Goal: Find specific page/section: Find specific page/section

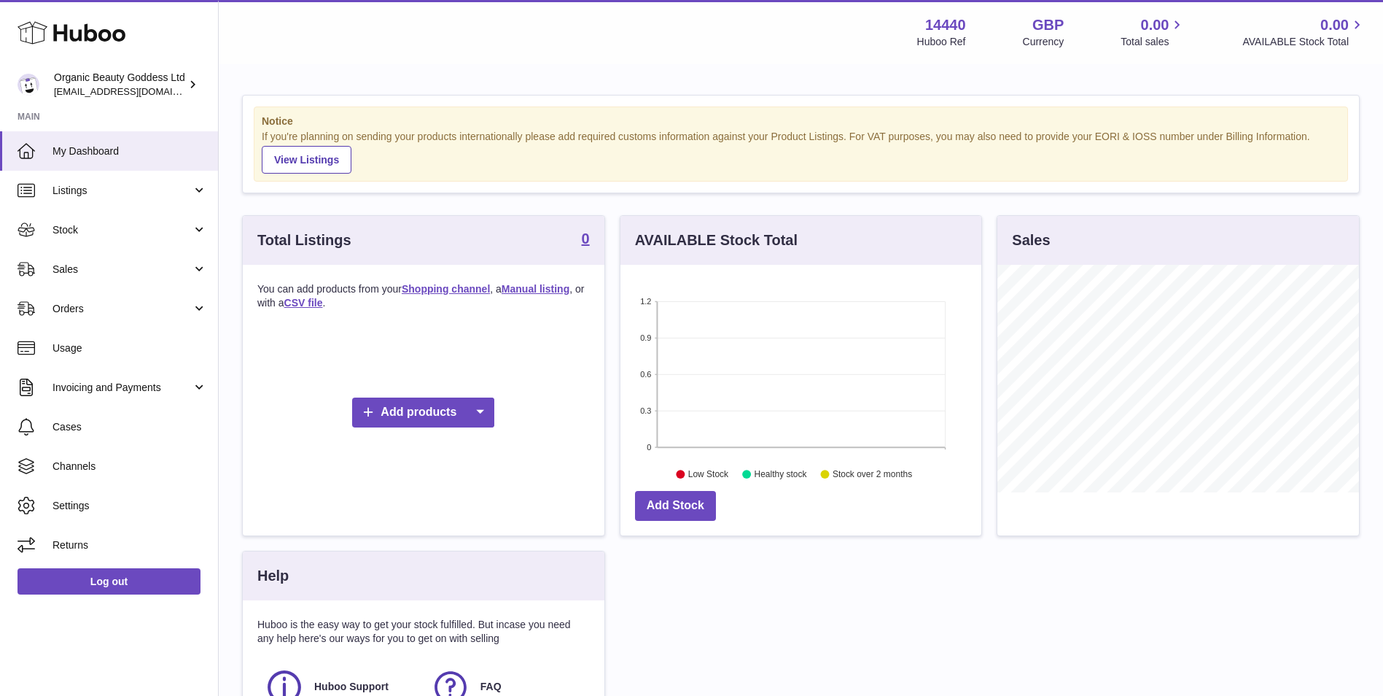
scroll to position [227, 361]
click at [126, 205] on link "Listings" at bounding box center [109, 190] width 218 height 39
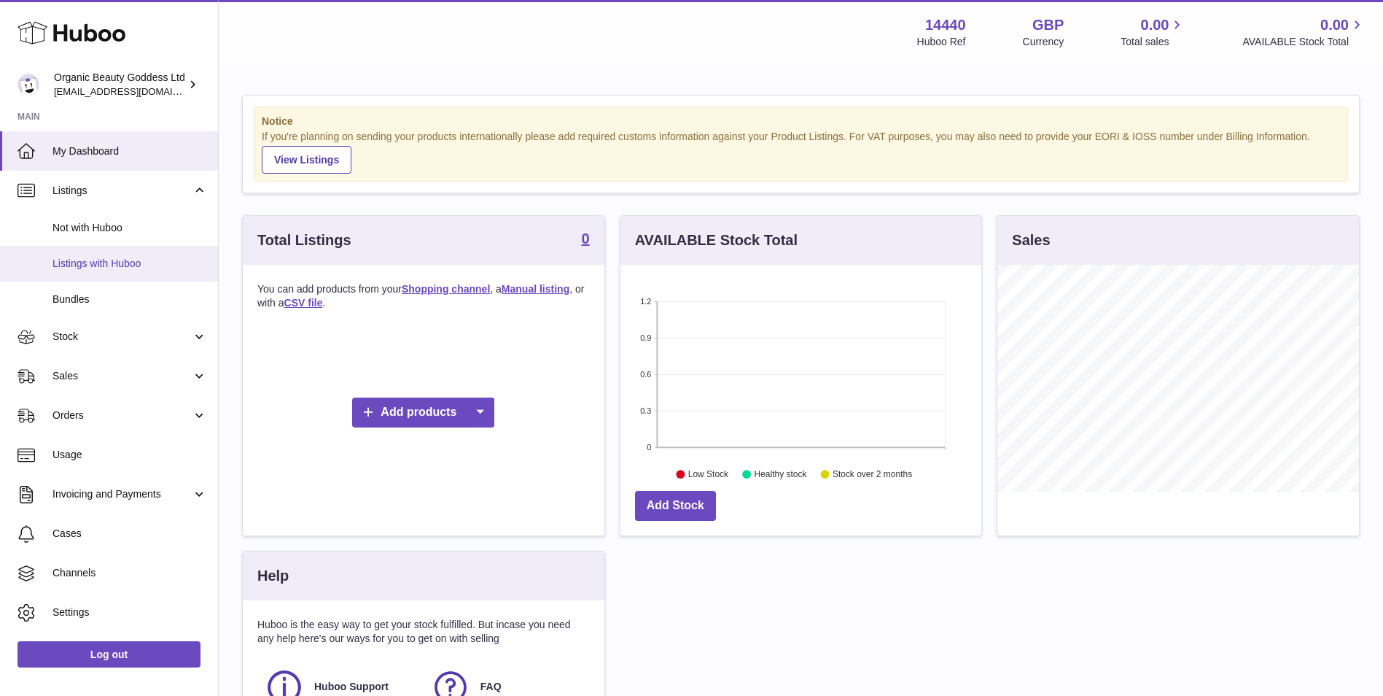
click at [131, 267] on span "Listings with Huboo" at bounding box center [129, 264] width 155 height 14
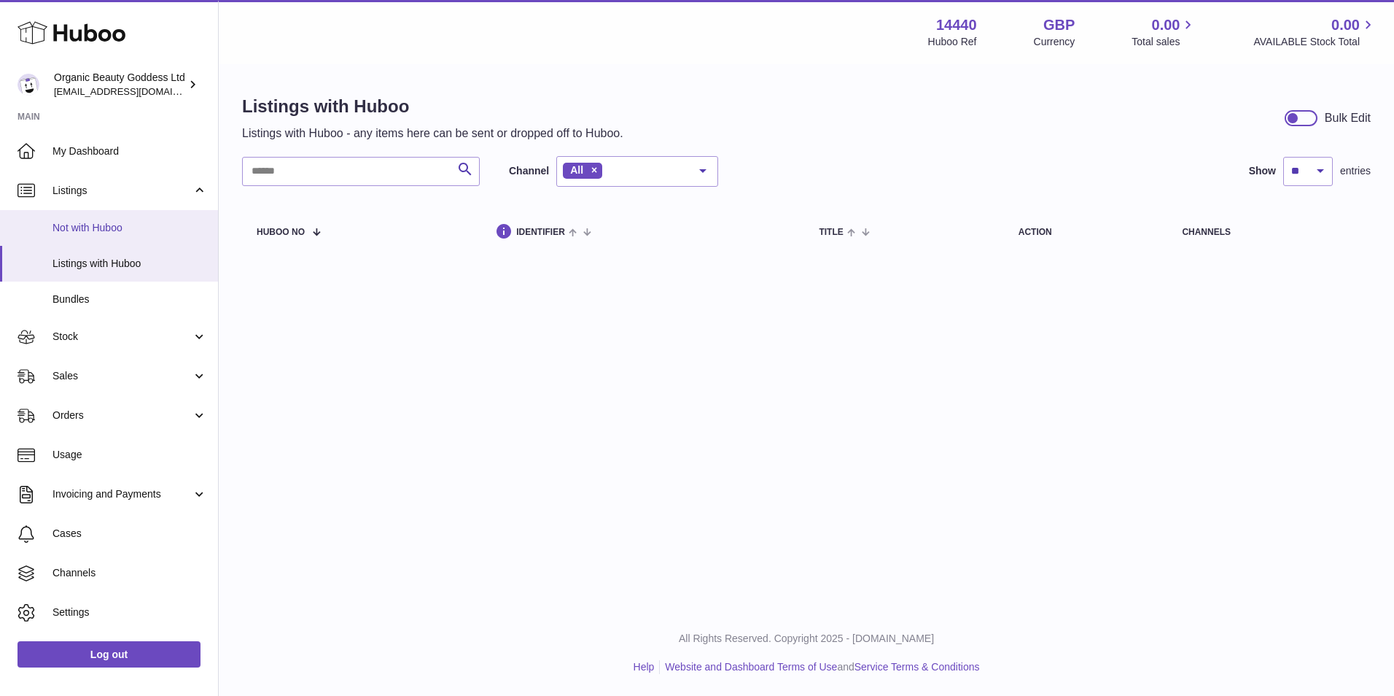
click at [124, 235] on link "Not with Huboo" at bounding box center [109, 228] width 218 height 36
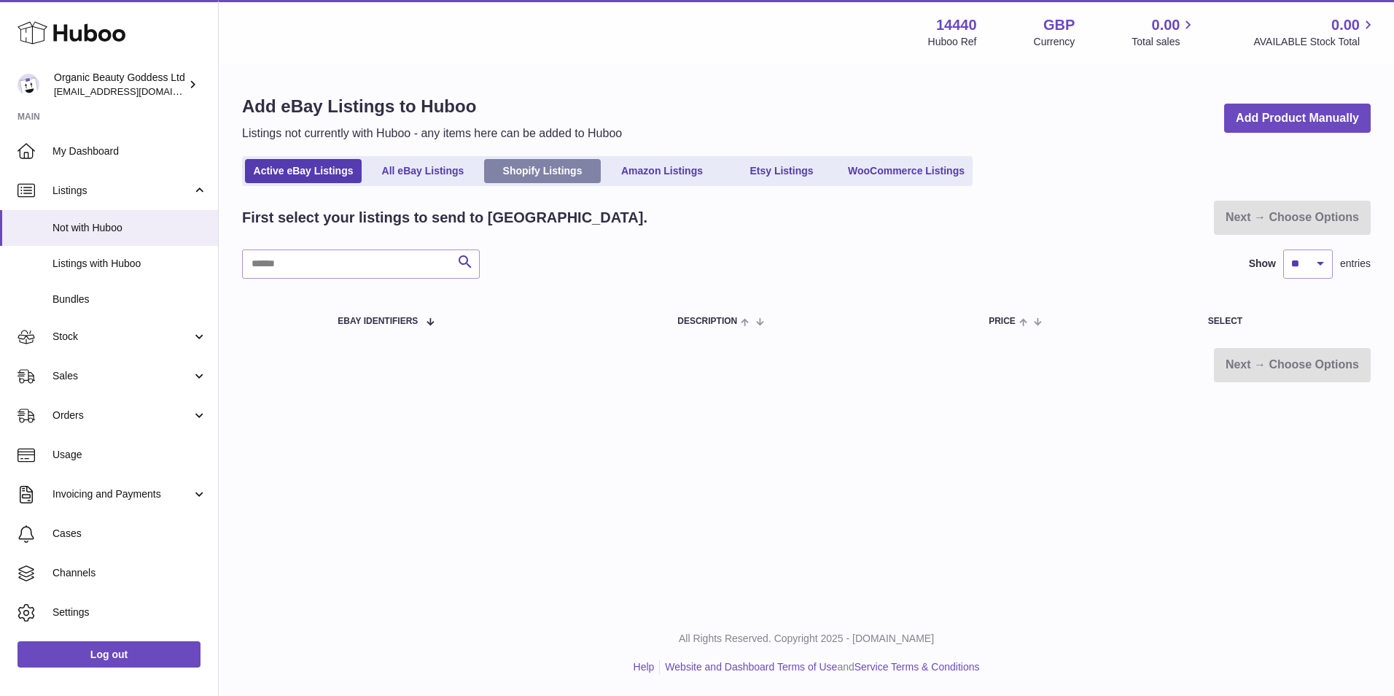
click at [588, 179] on link "Shopify Listings" at bounding box center [542, 171] width 117 height 24
